Goal: Information Seeking & Learning: Understand process/instructions

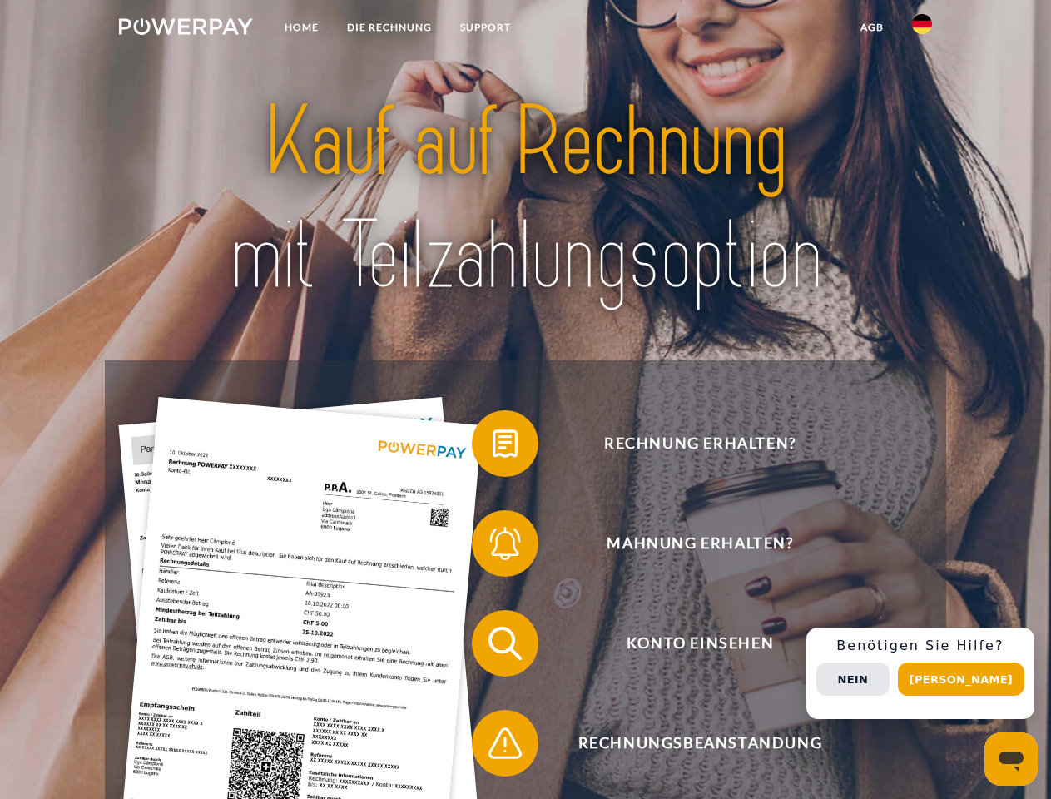
click at [186, 29] on img at bounding box center [186, 26] width 134 height 17
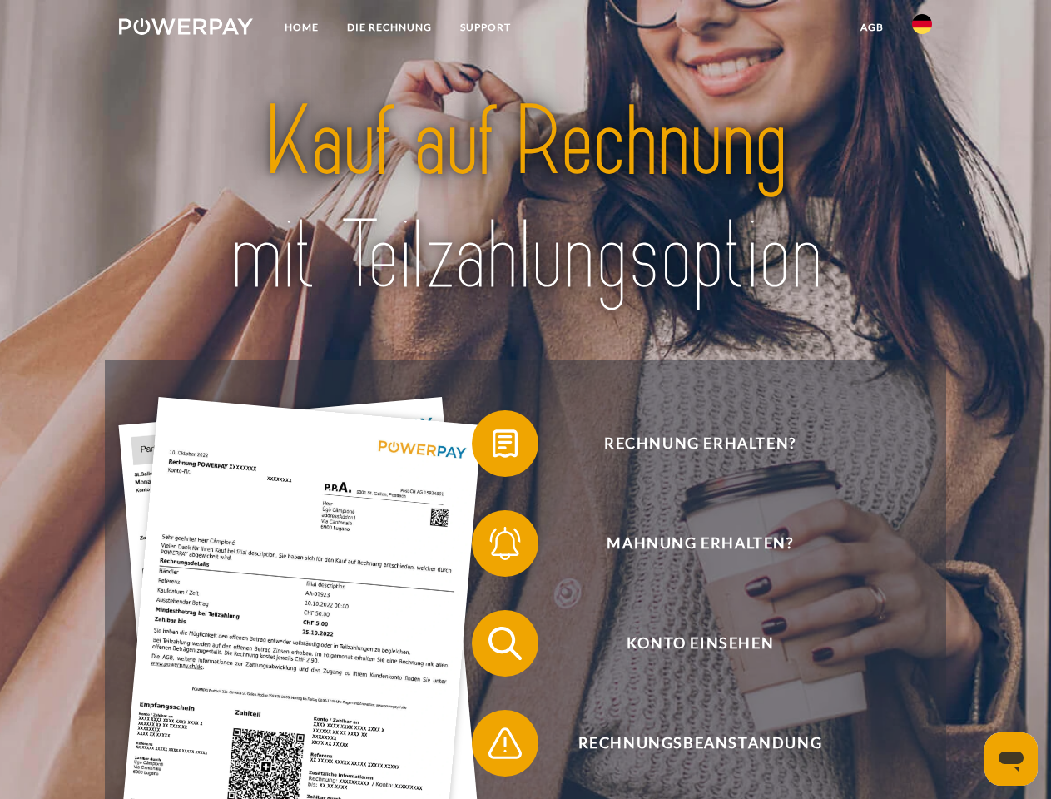
click at [922, 29] on img at bounding box center [922, 24] width 20 height 20
click at [871, 27] on link "agb" at bounding box center [872, 27] width 52 height 30
click at [493, 447] on span at bounding box center [480, 443] width 83 height 83
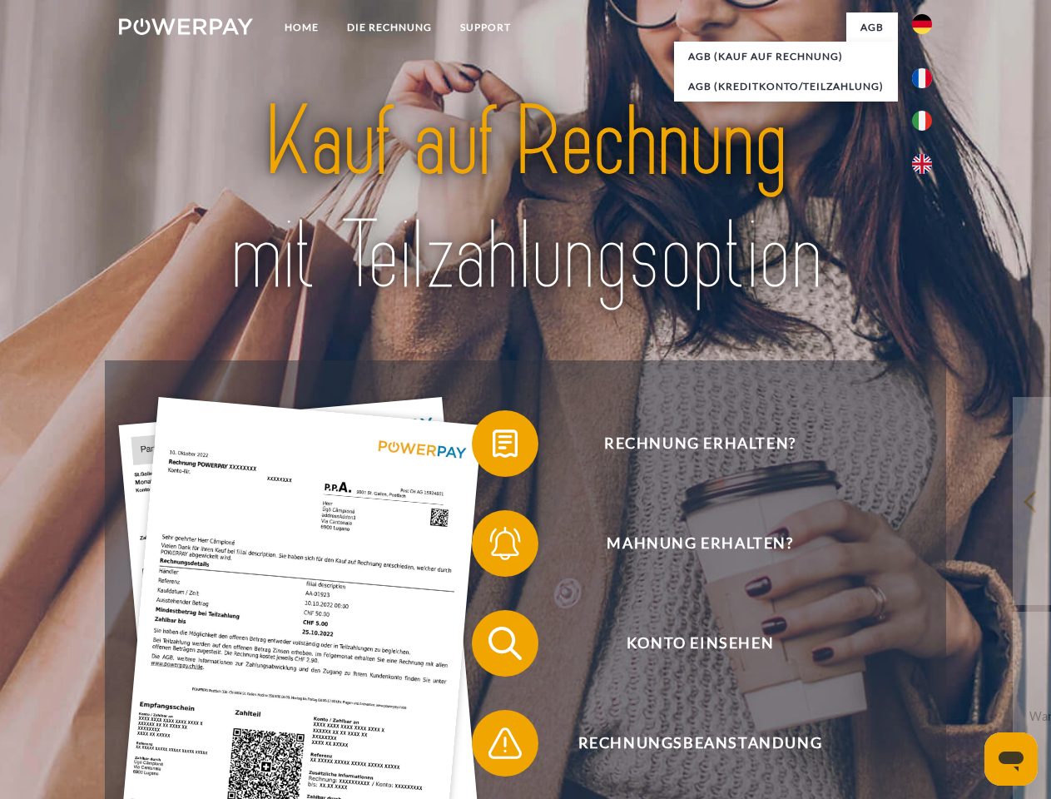
click at [493, 547] on div "Rechnung erhalten? Mahnung erhalten? Konto einsehen" at bounding box center [525, 693] width 841 height 666
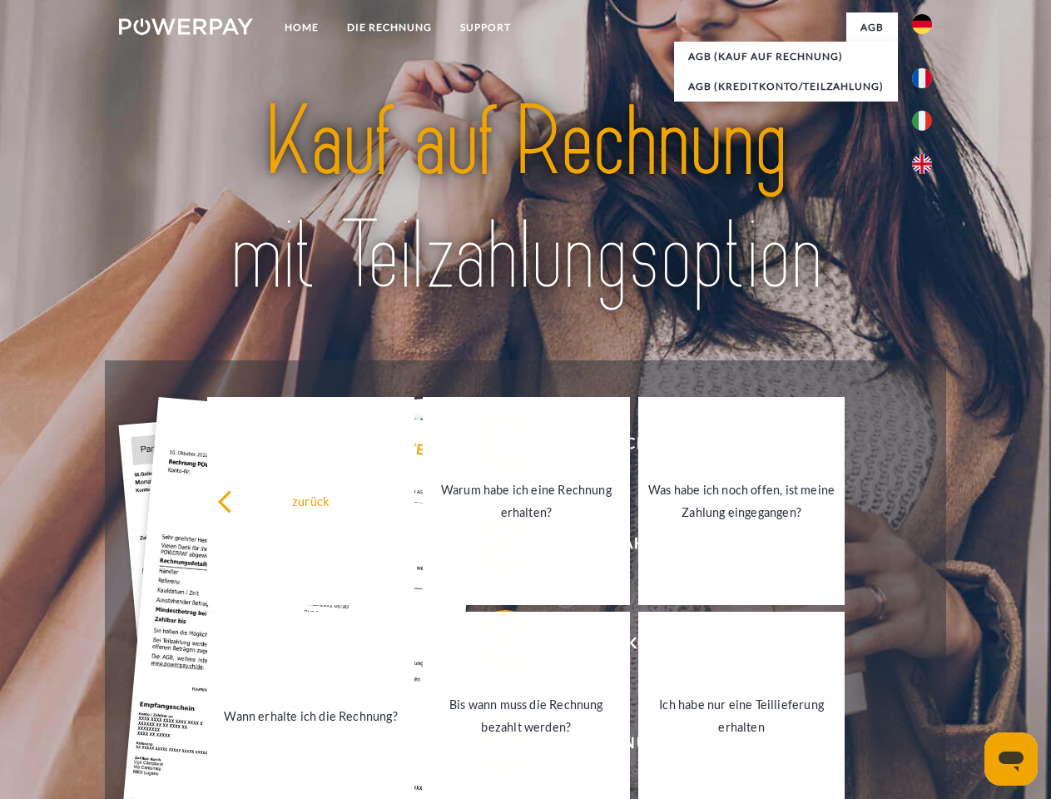
click at [493, 647] on link "Bis wann muss die Rechnung bezahlt werden?" at bounding box center [526, 716] width 207 height 208
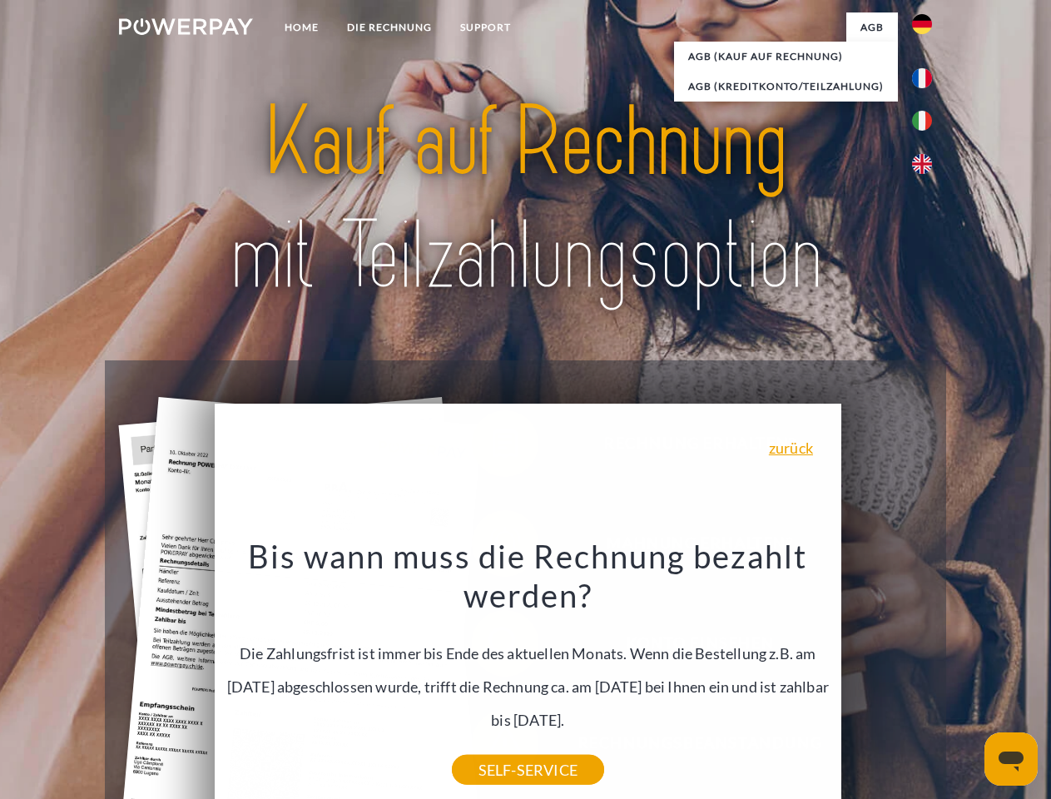
click at [926, 673] on div "Rechnung erhalten? Mahnung erhalten? Konto einsehen" at bounding box center [525, 693] width 841 height 666
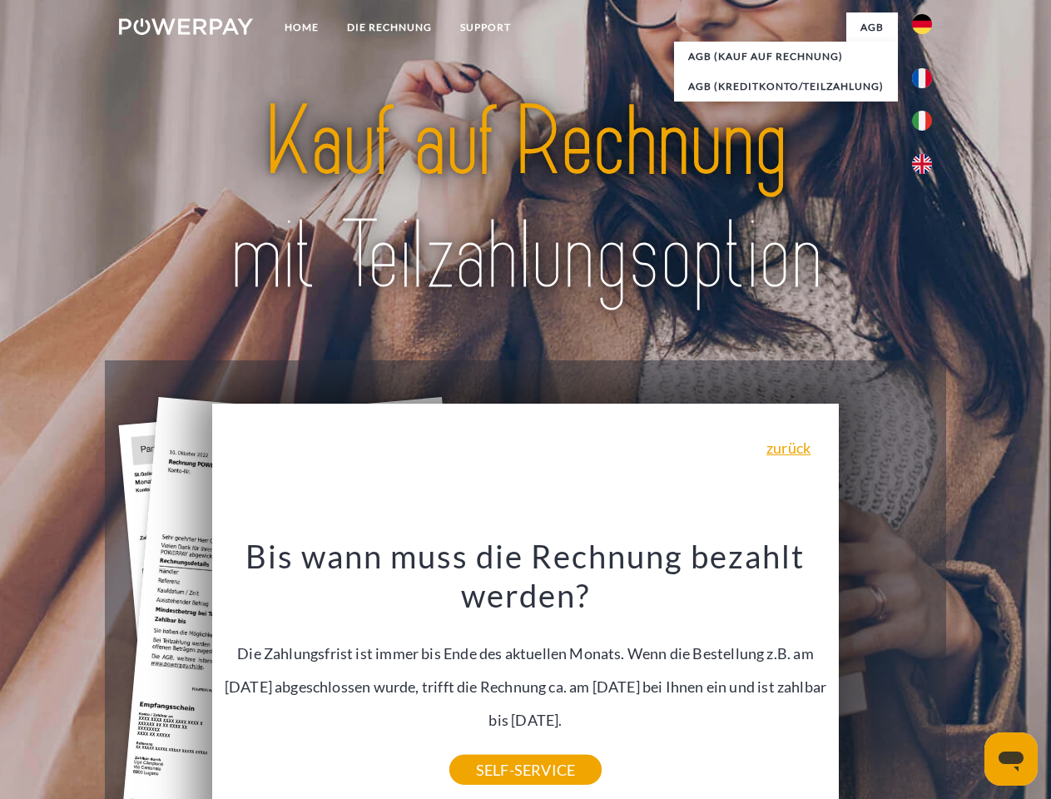
click at [886, 677] on span "Konto einsehen" at bounding box center [700, 643] width 408 height 67
click at [967, 679] on header "Home DIE RECHNUNG SUPPORT" at bounding box center [525, 574] width 1051 height 1149
